Goal: Task Accomplishment & Management: Use online tool/utility

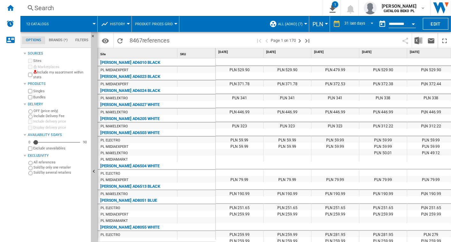
click at [155, 28] on button "Product prices grid" at bounding box center [155, 24] width 41 height 16
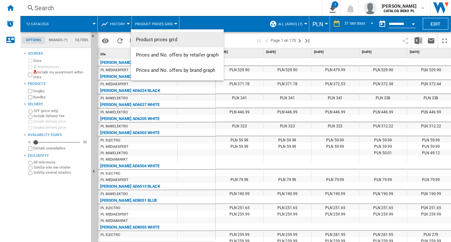
click at [119, 24] on md-backdrop at bounding box center [225, 121] width 451 height 242
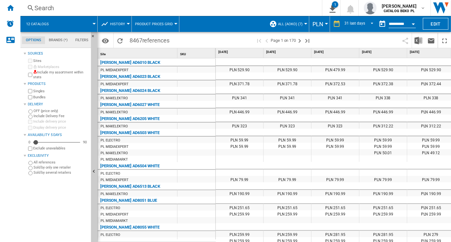
click at [119, 24] on span "History" at bounding box center [117, 24] width 15 height 4
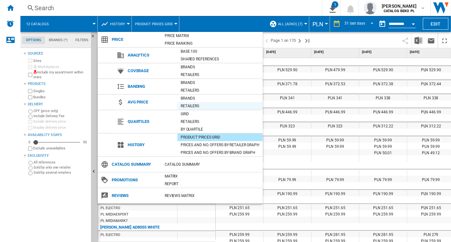
click at [200, 103] on div "Retailers" at bounding box center [220, 106] width 85 height 6
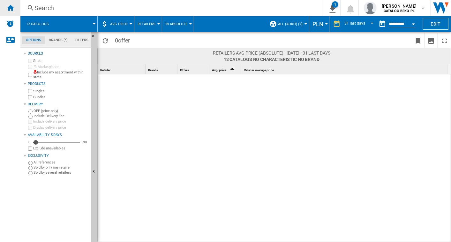
click at [7, 9] on ng-md-icon "Home" at bounding box center [10, 8] width 8 height 8
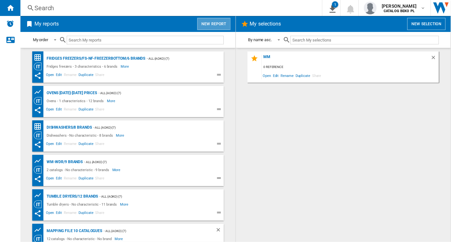
click at [215, 23] on button "New report" at bounding box center [213, 24] width 33 height 12
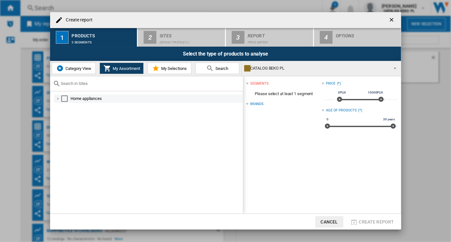
click at [57, 98] on div at bounding box center [58, 98] width 6 height 6
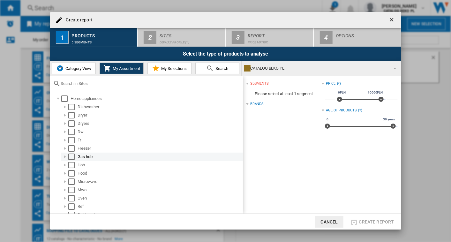
scroll to position [38, 0]
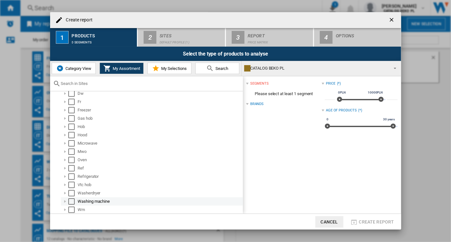
click at [74, 199] on div "Select" at bounding box center [71, 201] width 6 height 6
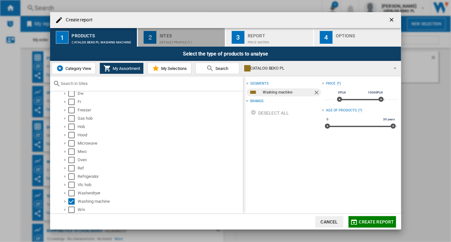
click at [176, 36] on div "Sites" at bounding box center [191, 34] width 63 height 7
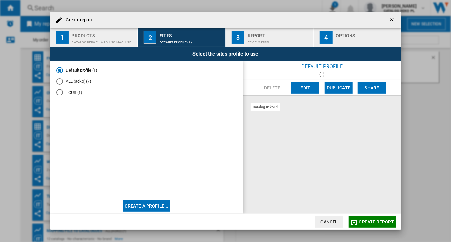
click at [66, 79] on md-radio-button "ALL (aoko) (7)" at bounding box center [147, 82] width 180 height 6
click at [254, 34] on div "Report" at bounding box center [279, 34] width 63 height 7
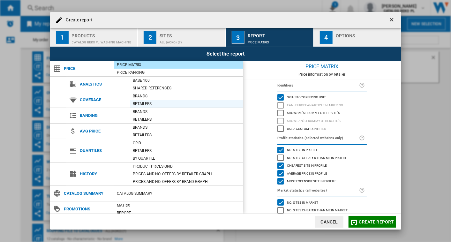
click at [153, 103] on div "Retailers" at bounding box center [186, 104] width 113 height 6
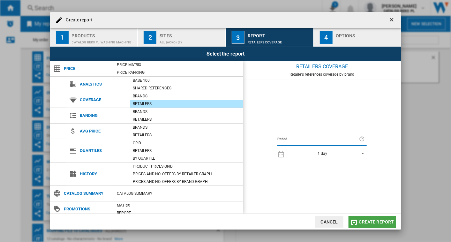
click at [370, 218] on button "Create report" at bounding box center [373, 221] width 48 height 11
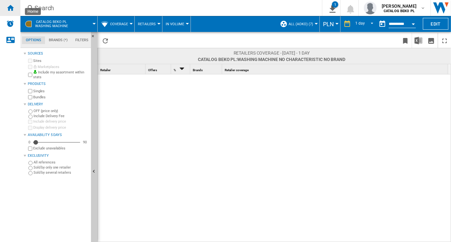
click at [9, 8] on ng-md-icon "Home" at bounding box center [10, 8] width 8 height 8
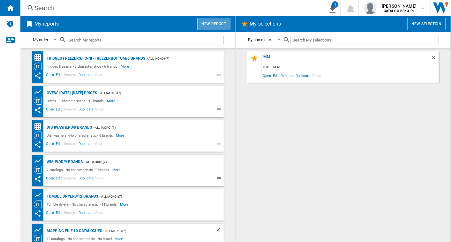
click at [212, 27] on button "New report" at bounding box center [213, 24] width 33 height 12
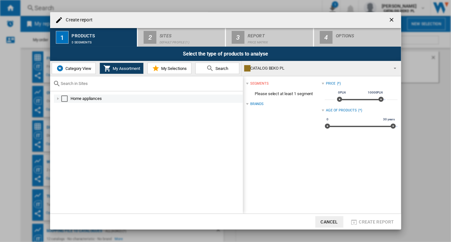
click at [55, 96] on div "Create report ..." at bounding box center [58, 98] width 6 height 6
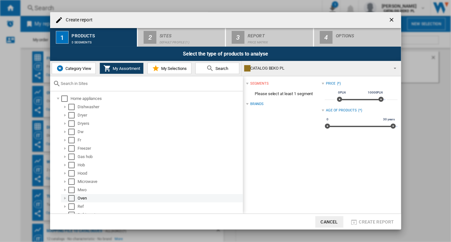
scroll to position [38, 0]
click at [97, 203] on div "Washing machine" at bounding box center [160, 201] width 164 height 6
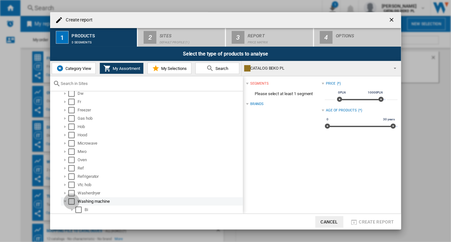
click at [72, 202] on div "Select" at bounding box center [71, 201] width 6 height 6
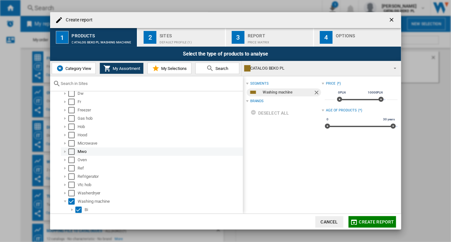
scroll to position [55, 0]
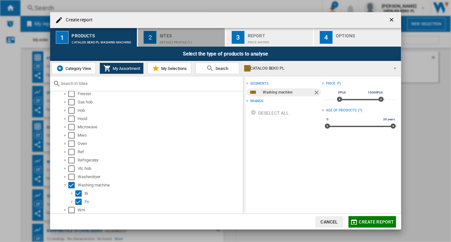
click at [189, 38] on div "Default profile (1)" at bounding box center [191, 40] width 63 height 7
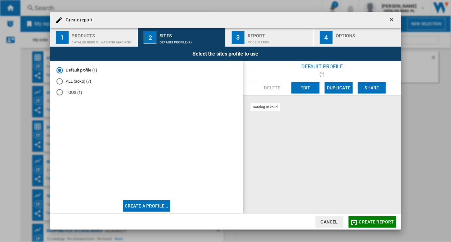
click at [75, 82] on md-radio-button "ALL (aoko) (7)" at bounding box center [147, 82] width 180 height 6
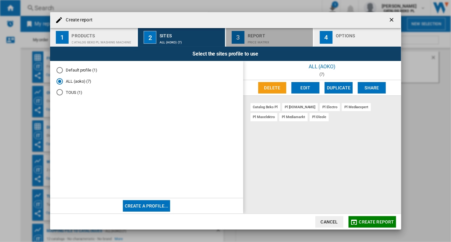
click at [275, 40] on div "Price Matrix" at bounding box center [279, 40] width 63 height 7
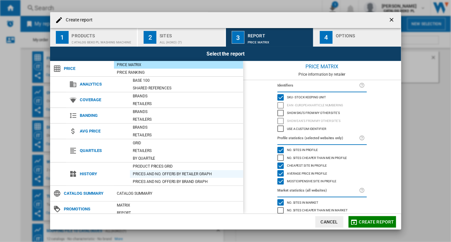
click at [203, 174] on div "Prices and No. offers by retailer graph" at bounding box center [186, 174] width 113 height 6
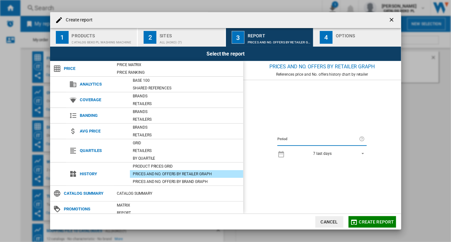
click at [361, 222] on span "Create report" at bounding box center [376, 221] width 35 height 5
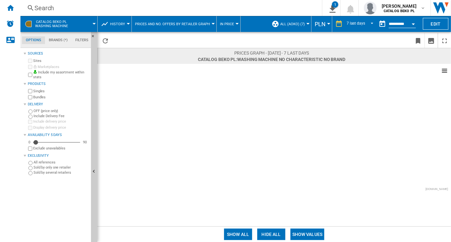
click at [313, 236] on button "Show values" at bounding box center [308, 234] width 34 height 11
click at [276, 233] on button "Hide all" at bounding box center [273, 234] width 28 height 11
click at [240, 236] on button "Show all" at bounding box center [239, 234] width 28 height 11
click at [370, 22] on span "REPORTS.WIZARD.STEPS.REPORT.STEPS.REPORT_OPTIONS.PERIOD: 7 last days" at bounding box center [370, 23] width 8 height 6
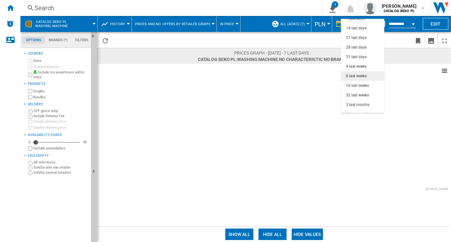
scroll to position [23, 0]
click at [363, 102] on md-option "6 last months" at bounding box center [362, 106] width 43 height 10
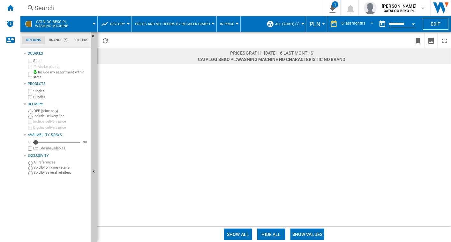
click at [123, 24] on span "History" at bounding box center [117, 24] width 15 height 4
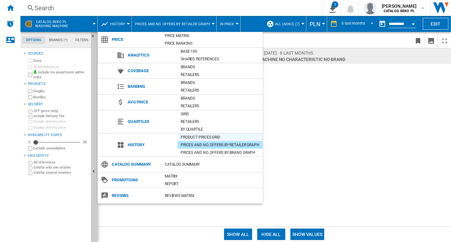
click at [216, 135] on div "Product prices grid" at bounding box center [220, 137] width 85 height 6
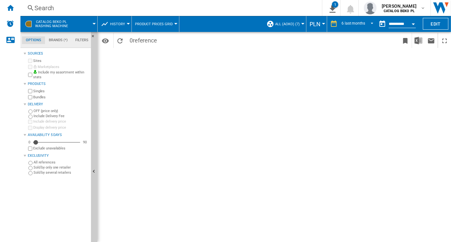
click at [154, 25] on span "Product prices grid" at bounding box center [154, 24] width 38 height 4
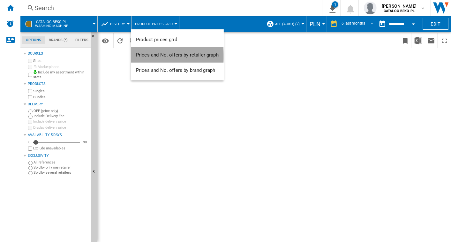
click at [173, 57] on span "Prices and No. offers by retailer graph" at bounding box center [177, 55] width 83 height 6
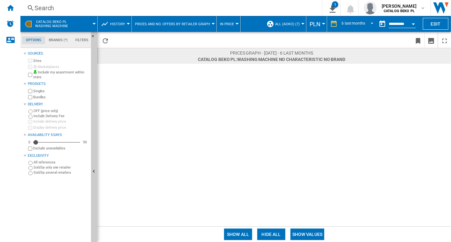
click at [220, 25] on span "In price" at bounding box center [227, 24] width 14 height 4
click at [220, 25] on md-backdrop at bounding box center [225, 121] width 451 height 242
click at [114, 18] on button "History" at bounding box center [119, 24] width 18 height 16
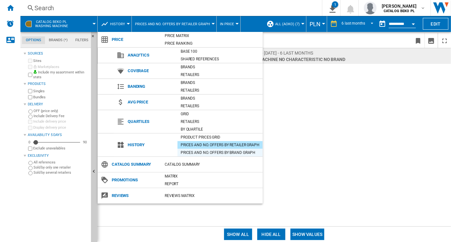
click at [233, 151] on div "Prices and No. offers by brand graph" at bounding box center [220, 152] width 85 height 6
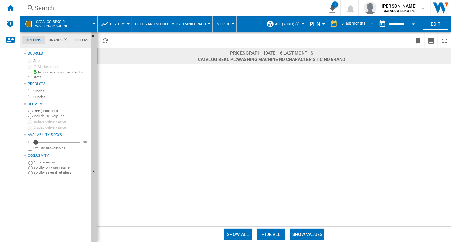
click at [121, 28] on button "History" at bounding box center [119, 24] width 18 height 16
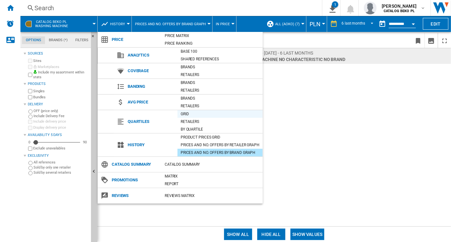
click at [208, 114] on div "Grid" at bounding box center [220, 114] width 85 height 6
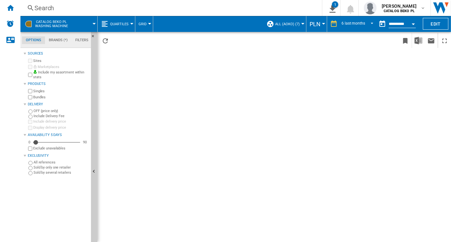
click at [117, 20] on button "Quartiles" at bounding box center [121, 24] width 22 height 16
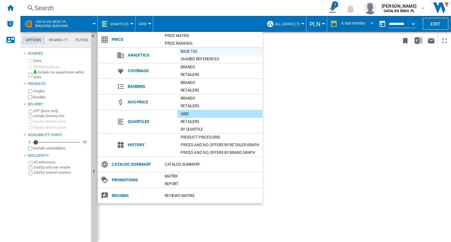
click at [209, 48] on div "Base 100" at bounding box center [220, 52] width 85 height 8
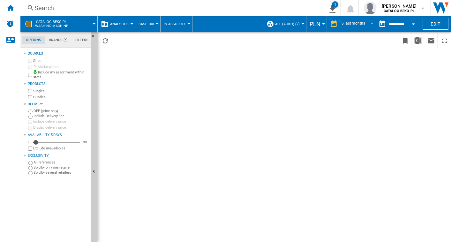
click at [182, 27] on button "In Absolute" at bounding box center [176, 24] width 25 height 16
click at [183, 55] on span "In Relative" at bounding box center [176, 55] width 23 height 6
click at [177, 28] on button "In Relative" at bounding box center [175, 24] width 23 height 16
click at [121, 20] on md-backdrop at bounding box center [225, 121] width 451 height 242
click at [107, 39] on ng-md-icon "Reload" at bounding box center [106, 41] width 8 height 8
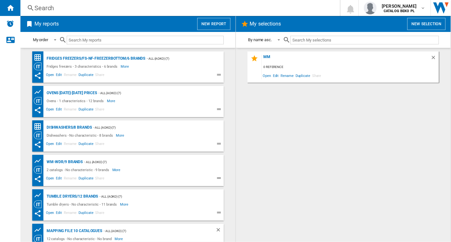
click at [215, 22] on button "New report" at bounding box center [213, 24] width 33 height 12
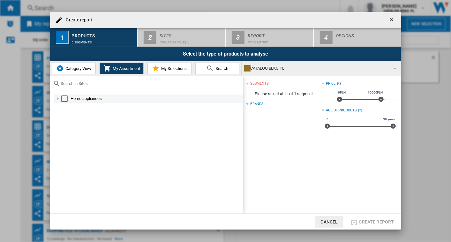
click at [56, 99] on div at bounding box center [58, 98] width 6 height 6
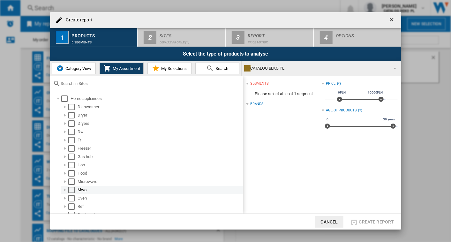
scroll to position [38, 0]
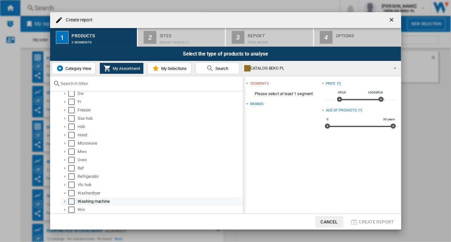
click at [92, 202] on div "Washing machine" at bounding box center [160, 201] width 164 height 6
click at [72, 201] on div "Select" at bounding box center [71, 201] width 6 height 6
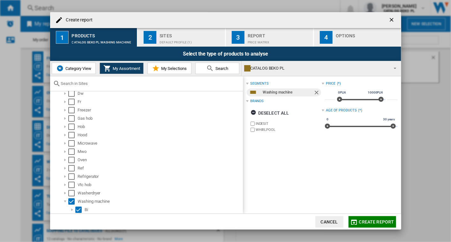
click at [178, 34] on div "Sites" at bounding box center [191, 34] width 63 height 7
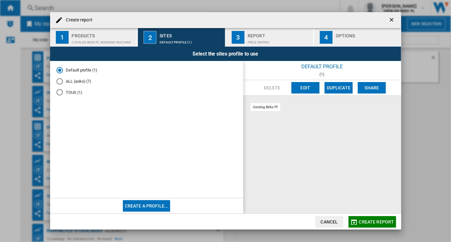
click at [77, 82] on md-radio-button "ALL (aoko) (7)" at bounding box center [147, 82] width 180 height 6
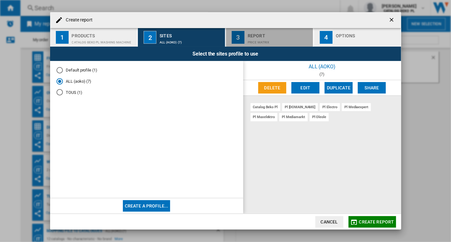
click at [268, 41] on div "Price Matrix" at bounding box center [279, 40] width 63 height 7
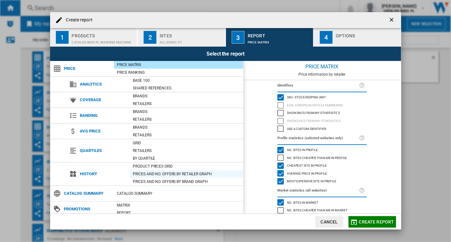
click at [211, 172] on div "Prices and No. offers by retailer graph" at bounding box center [186, 174] width 113 height 6
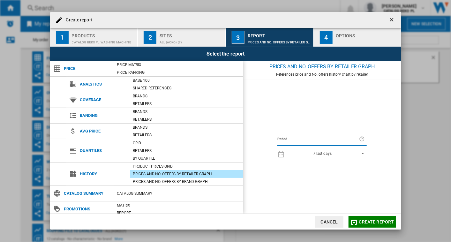
click at [366, 159] on div "7 last days 1 day 7 last days 14 last days 21 last days 28 last days 31 last da…" at bounding box center [321, 153] width 89 height 12
click at [363, 155] on span "REPORTS.WIZARD.STEPS.REPORT.STEPS.REPORT_OPTIONS.PERIOD: 7 last days" at bounding box center [361, 153] width 8 height 6
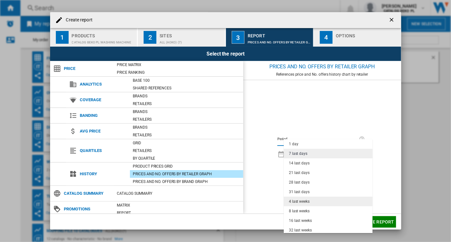
scroll to position [40, 0]
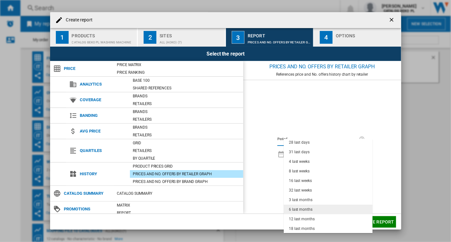
click at [320, 206] on md-option "6 last months" at bounding box center [328, 210] width 89 height 10
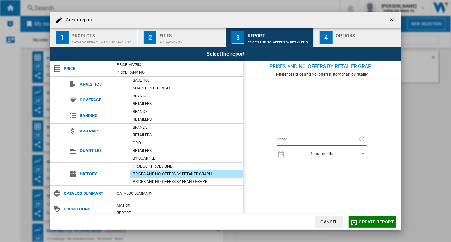
click at [349, 34] on div "Options" at bounding box center [367, 34] width 63 height 7
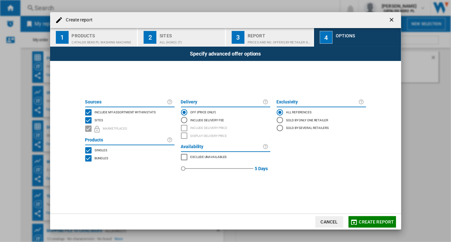
click at [377, 221] on span "Create report" at bounding box center [376, 221] width 35 height 5
